Goal: Check status

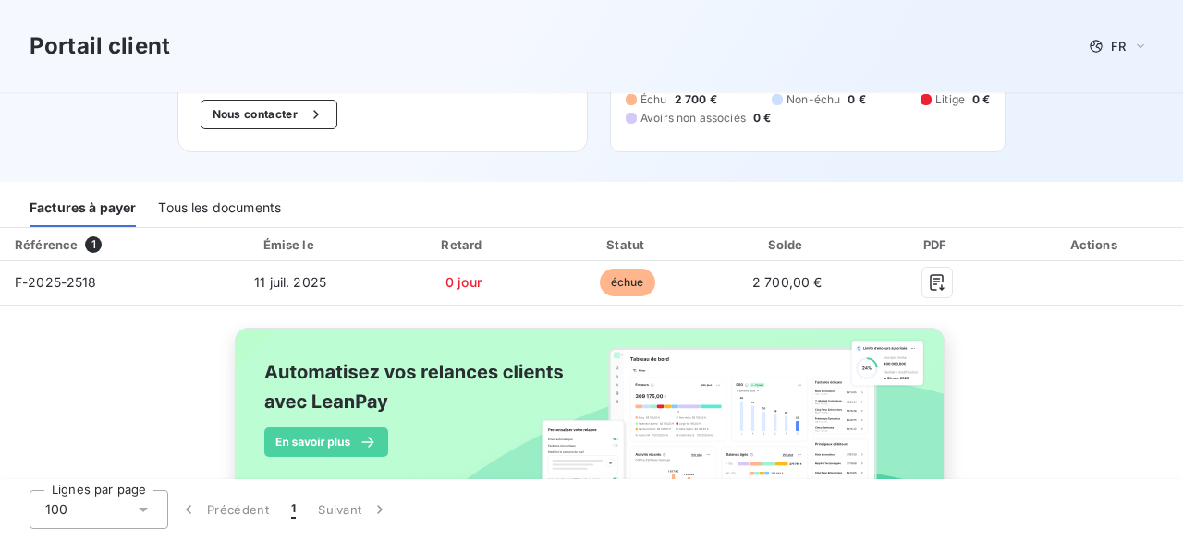
scroll to position [139, 0]
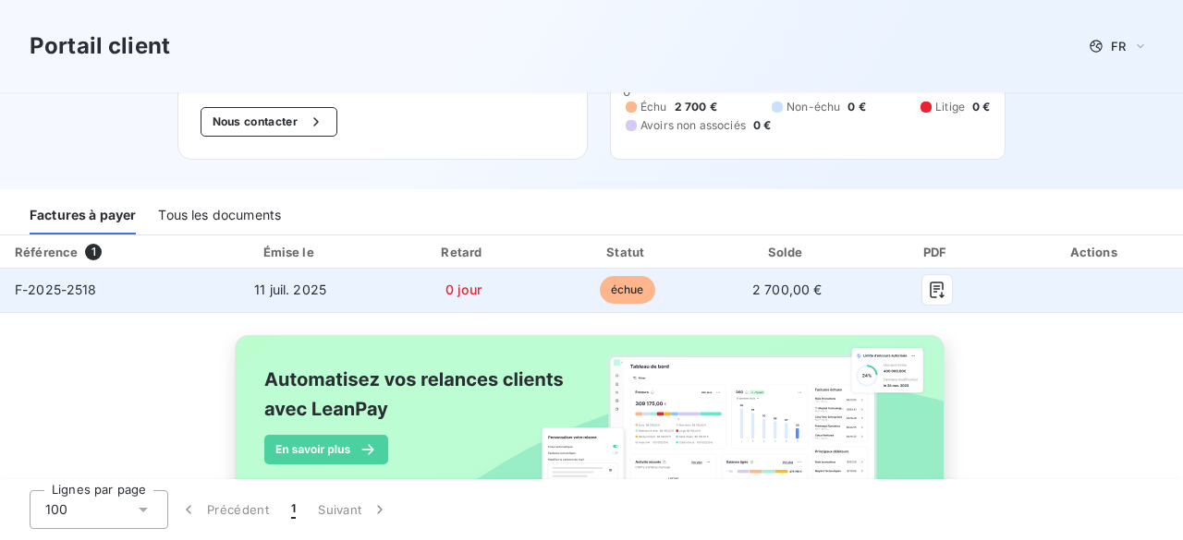
click at [386, 287] on td "0 jour" at bounding box center [463, 291] width 165 height 44
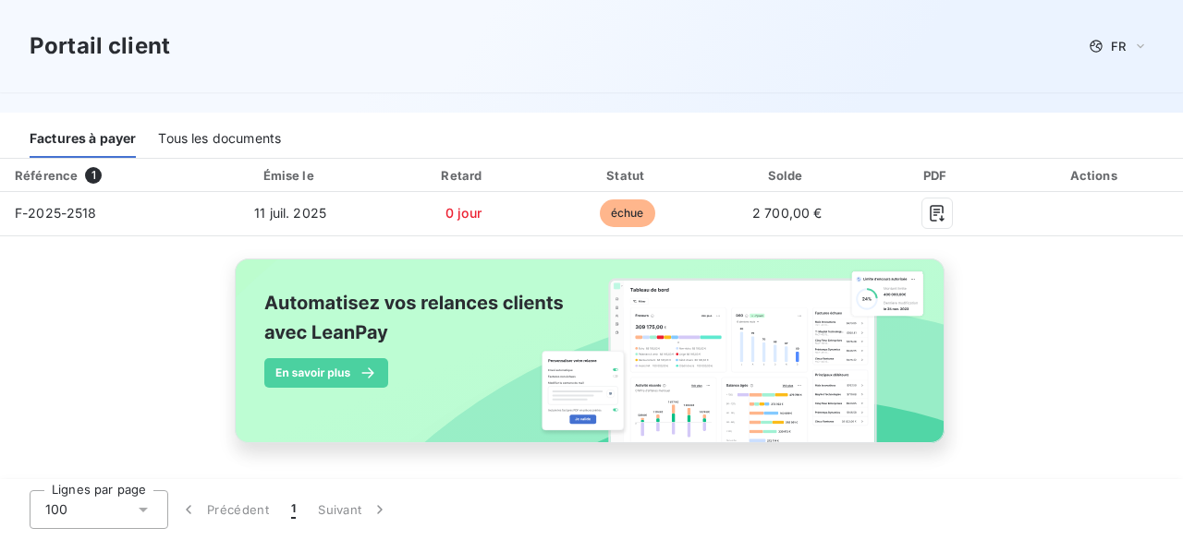
scroll to position [217, 0]
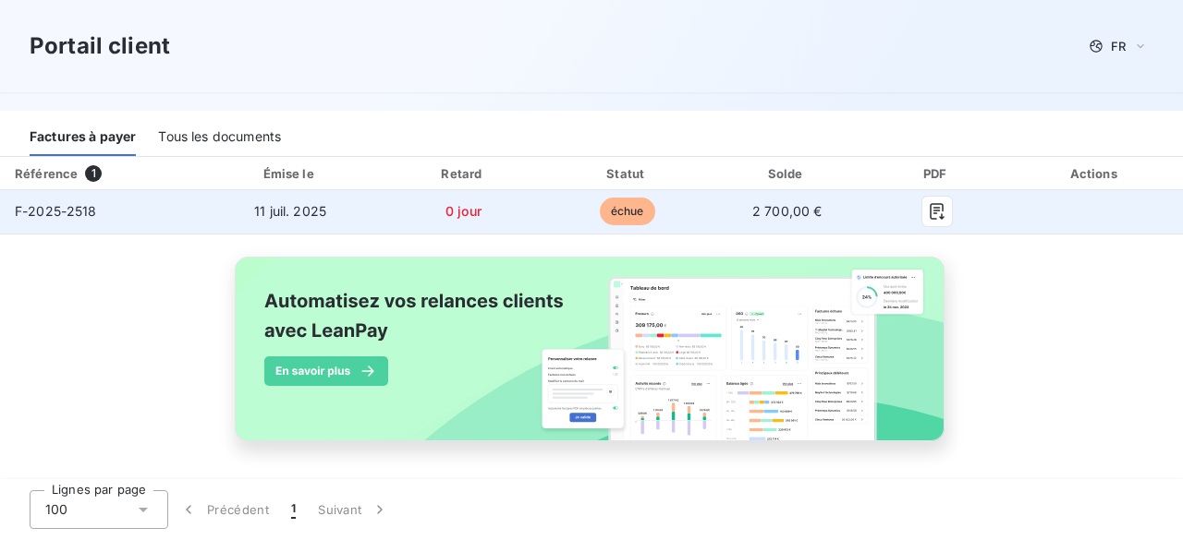
click at [427, 211] on td "0 jour" at bounding box center [463, 212] width 165 height 44
click at [91, 211] on span "F-2025-2518" at bounding box center [56, 211] width 82 height 16
click at [1048, 232] on td at bounding box center [1095, 212] width 175 height 44
click at [1089, 208] on td at bounding box center [1095, 212] width 175 height 44
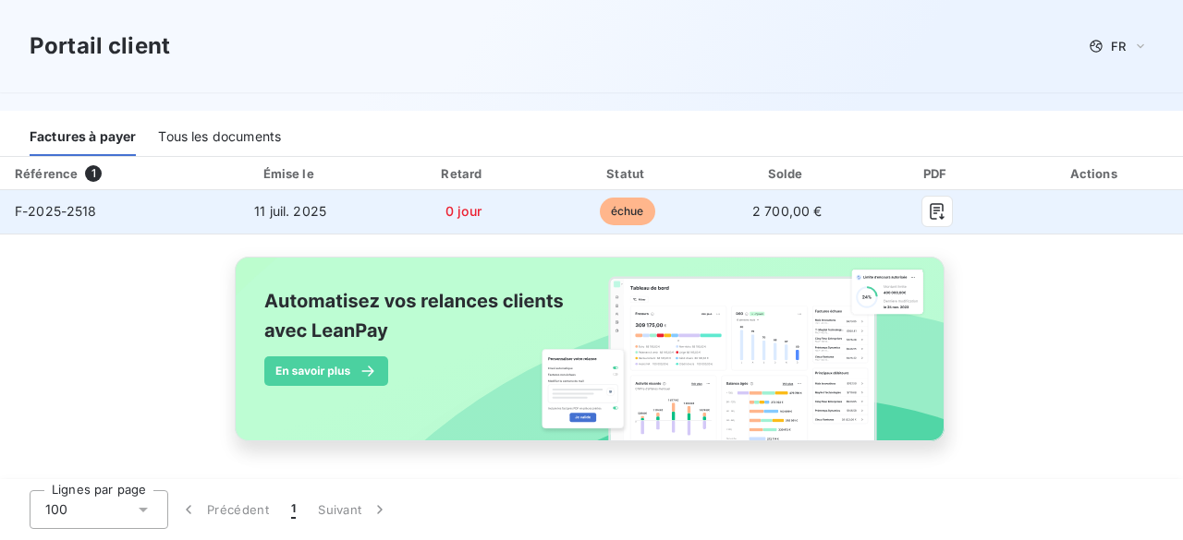
click at [1057, 211] on td at bounding box center [1095, 212] width 175 height 44
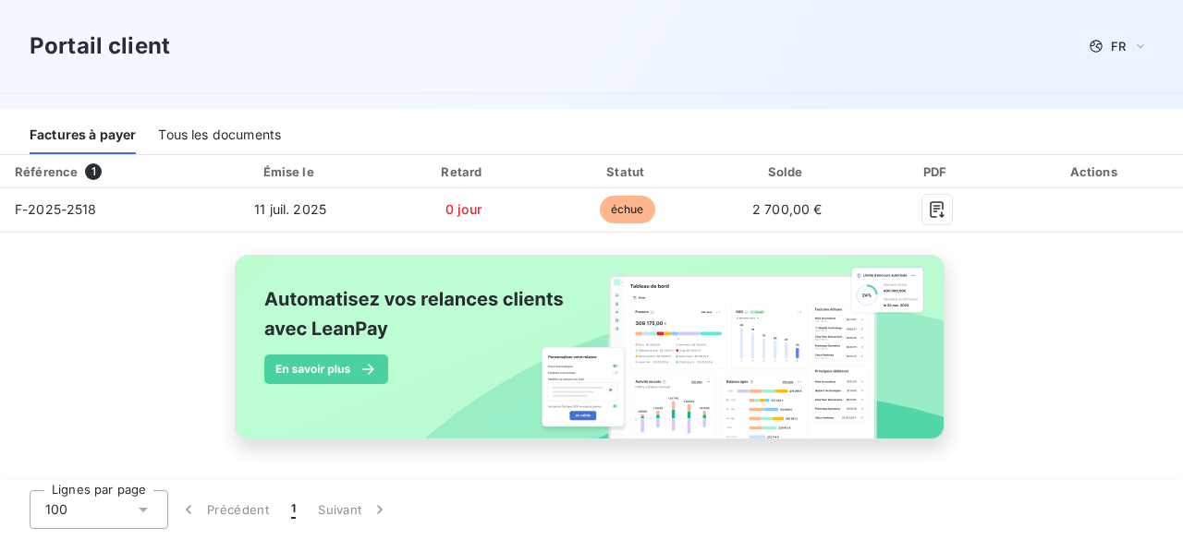
scroll to position [103, 0]
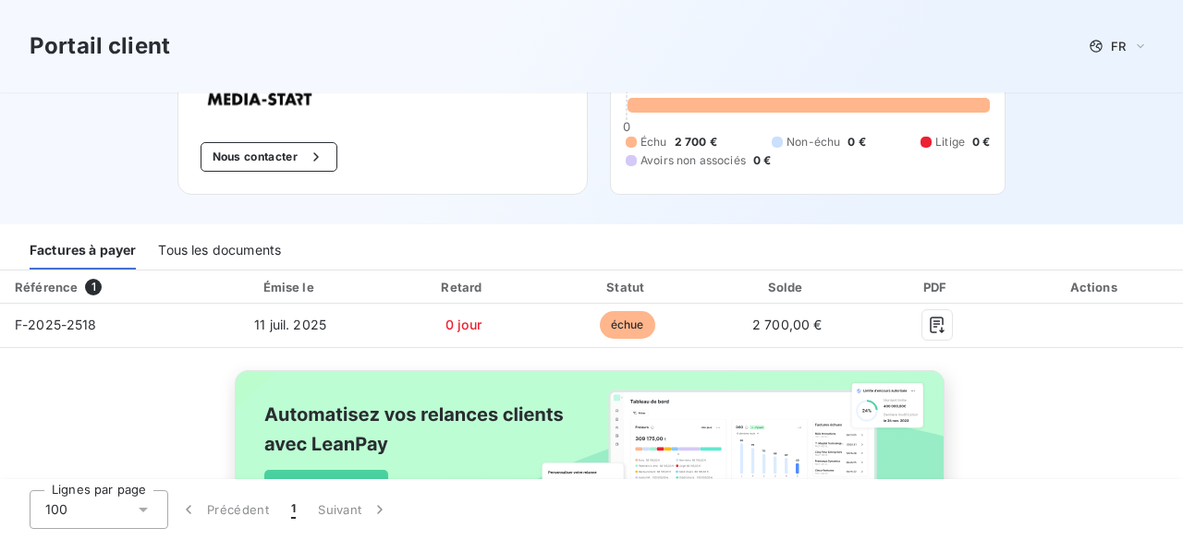
click at [222, 250] on div "Tous les documents" at bounding box center [219, 250] width 123 height 39
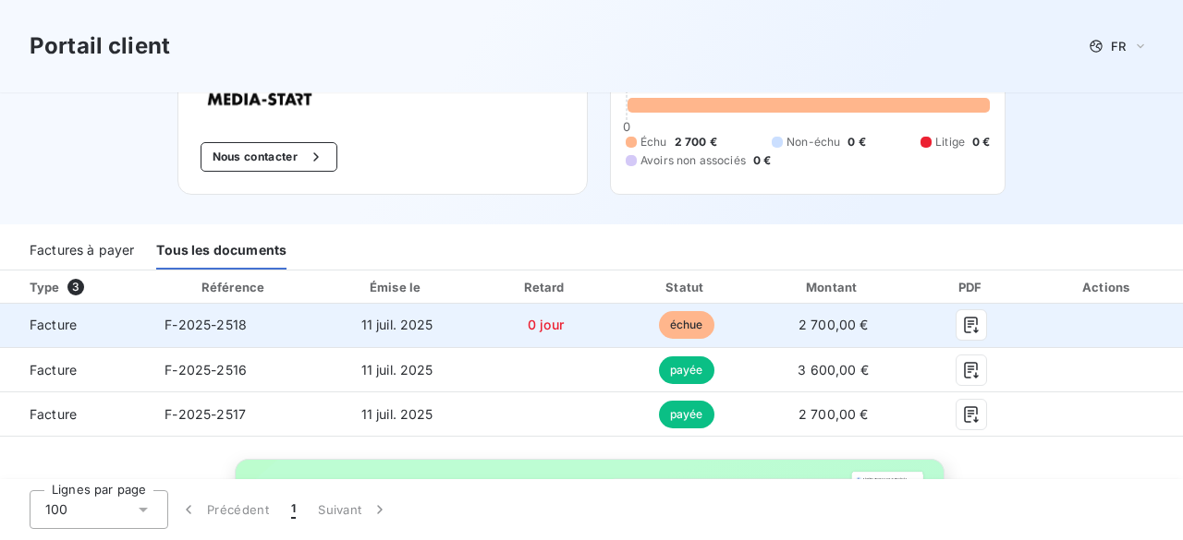
click at [320, 330] on td "11 juil. 2025" at bounding box center [397, 326] width 155 height 44
click at [244, 329] on span "F-2025-2518" at bounding box center [205, 325] width 82 height 16
drag, startPoint x: 257, startPoint y: 328, endPoint x: 163, endPoint y: 326, distance: 94.3
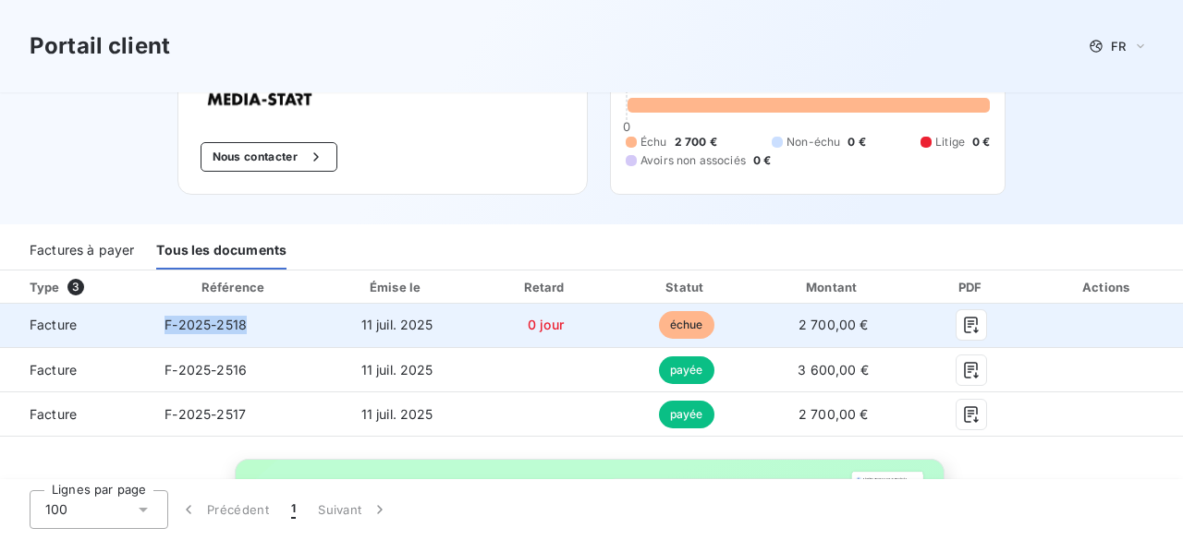
click at [163, 326] on td "F-2025-2518" at bounding box center [235, 326] width 170 height 44
copy span "F-2025-2518"
